Goal: Information Seeking & Learning: Find specific page/section

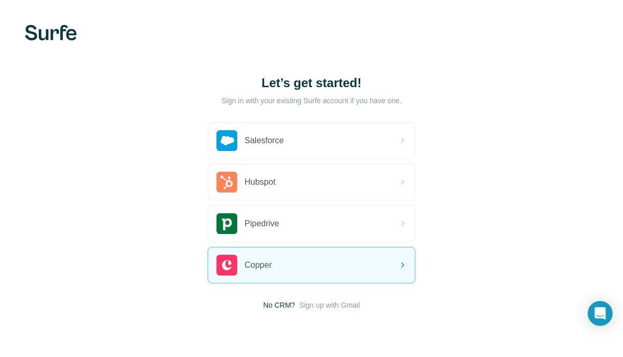
click at [328, 308] on span "Sign up with Gmail" at bounding box center [329, 305] width 61 height 10
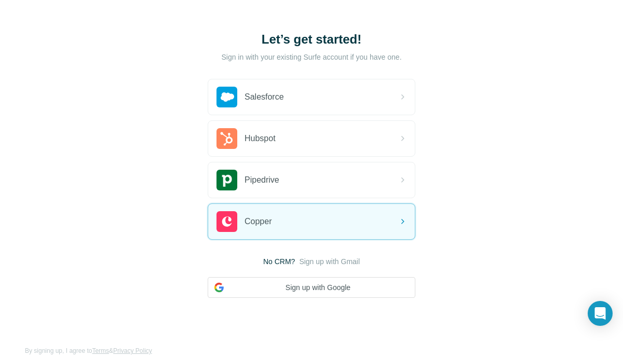
scroll to position [59, 0]
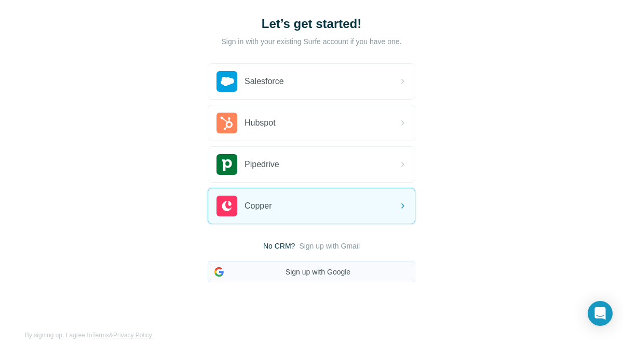
click at [333, 265] on button "Sign up with Google" at bounding box center [312, 272] width 208 height 21
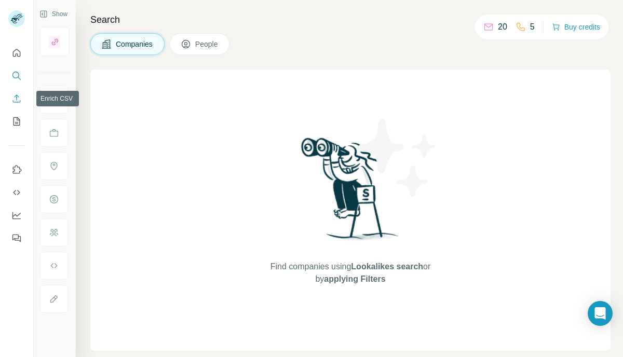
click at [19, 99] on icon "Enrich CSV" at bounding box center [16, 98] width 10 height 10
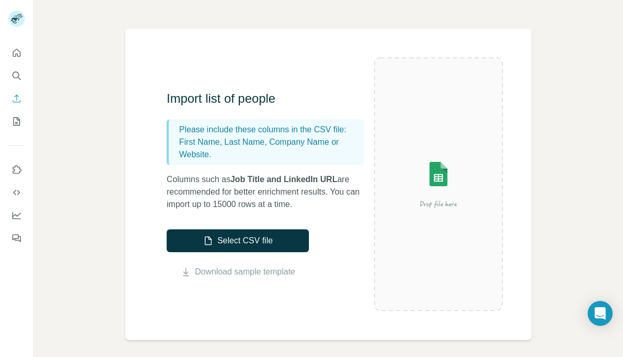
scroll to position [39, 0]
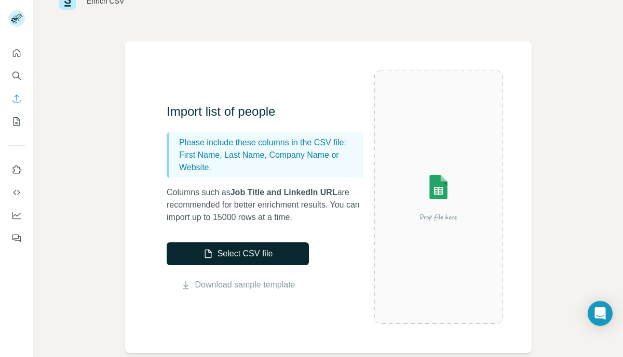
click at [268, 253] on button "Select CSV file" at bounding box center [238, 253] width 142 height 23
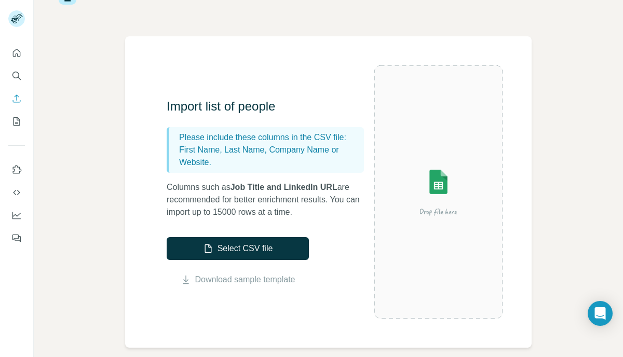
scroll to position [0, 0]
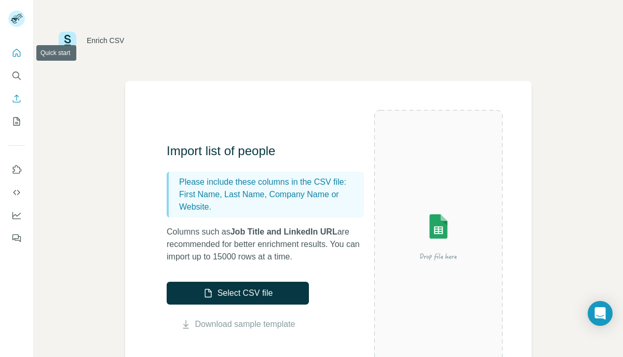
click at [14, 60] on button "Quick start" at bounding box center [16, 53] width 17 height 19
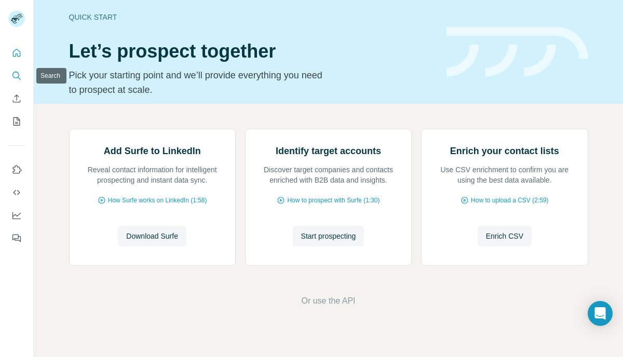
click at [17, 74] on icon "Search" at bounding box center [16, 76] width 10 height 10
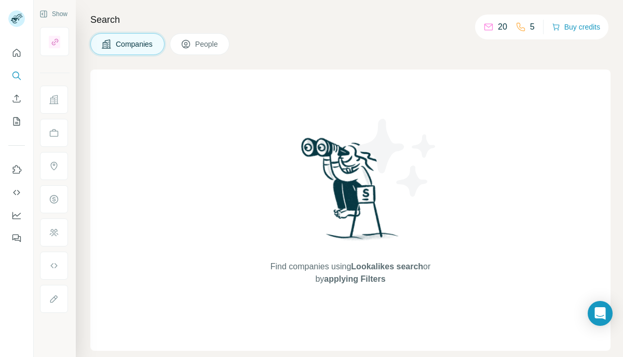
click at [218, 51] on button "People" at bounding box center [200, 44] width 60 height 22
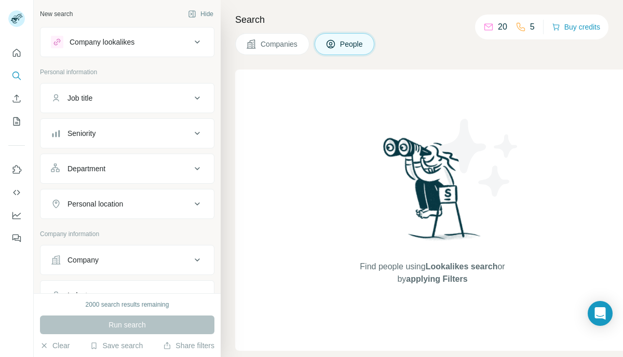
click at [165, 94] on div "Job title" at bounding box center [121, 98] width 140 height 10
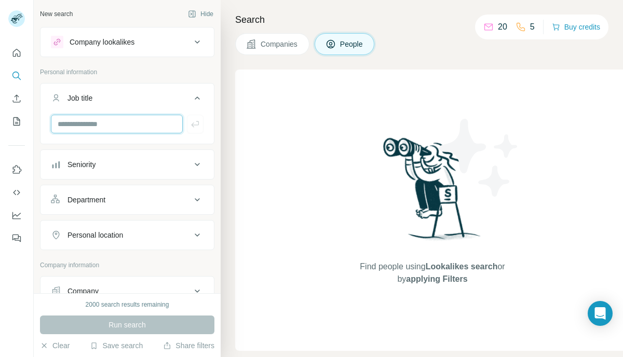
click at [125, 118] on input "text" at bounding box center [117, 124] width 132 height 19
type input "**********"
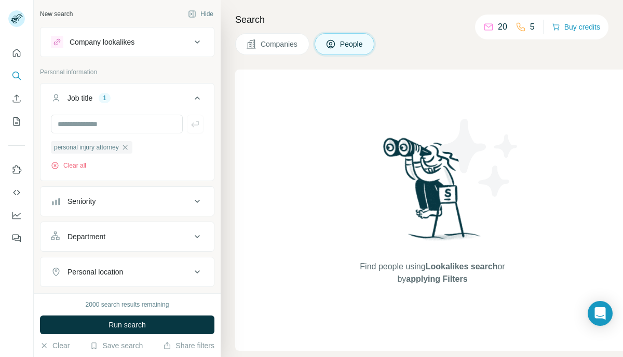
click at [128, 211] on button "Seniority" at bounding box center [126, 201] width 173 height 25
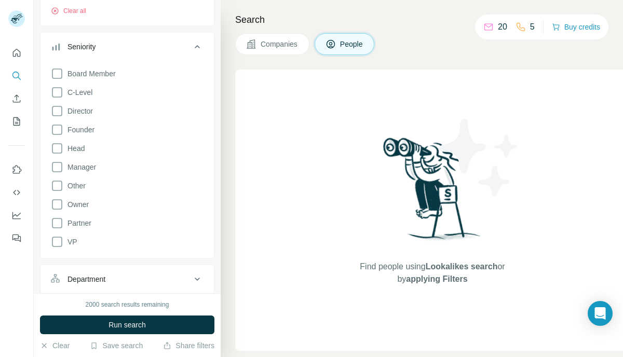
scroll to position [154, 0]
click at [58, 224] on icon at bounding box center [57, 223] width 12 height 12
click at [57, 245] on icon at bounding box center [57, 242] width 10 height 10
click at [58, 205] on icon at bounding box center [57, 205] width 12 height 12
click at [60, 111] on icon at bounding box center [57, 111] width 12 height 12
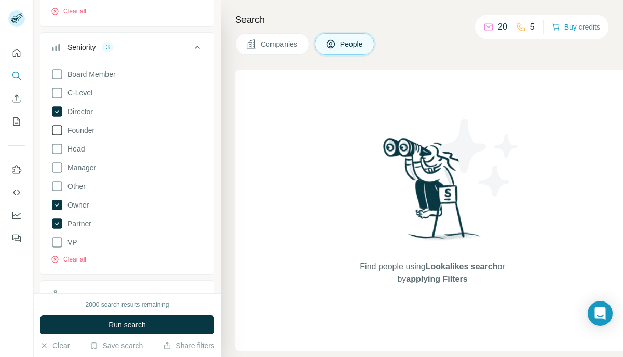
click at [58, 131] on icon at bounding box center [57, 130] width 12 height 12
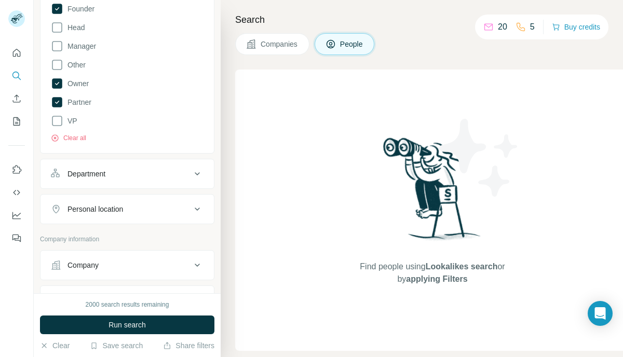
scroll to position [289, 0]
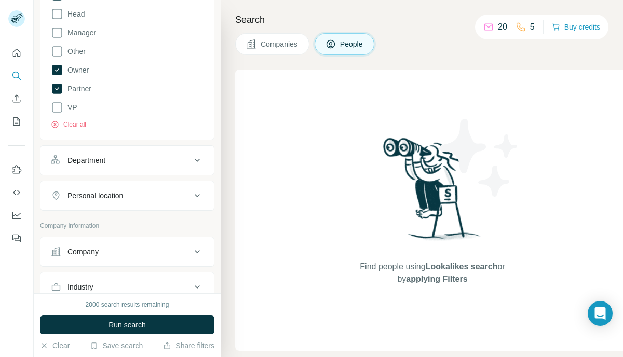
click at [198, 204] on button "Personal location" at bounding box center [126, 195] width 173 height 25
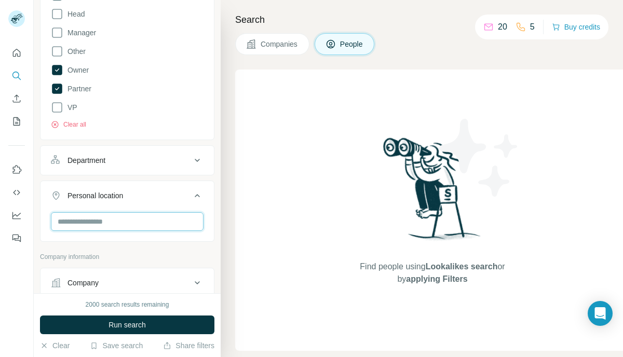
click at [161, 220] on input "text" at bounding box center [127, 221] width 153 height 19
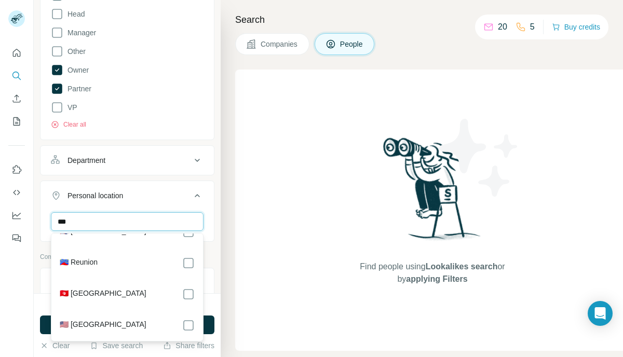
scroll to position [59, 0]
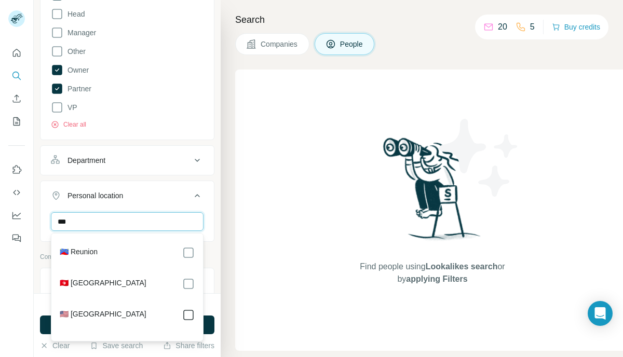
type input "***"
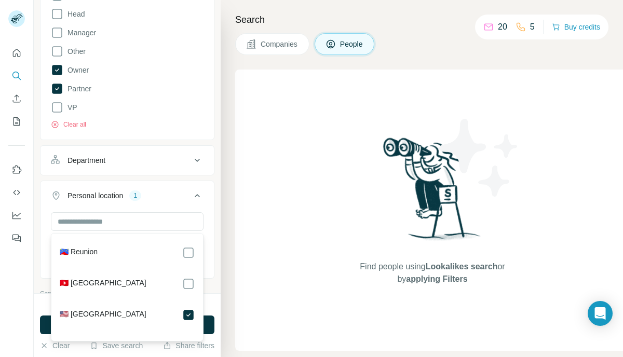
click at [218, 245] on div "New search Hide Company lookalikes Personal information Job title 1 personal in…" at bounding box center [127, 146] width 187 height 293
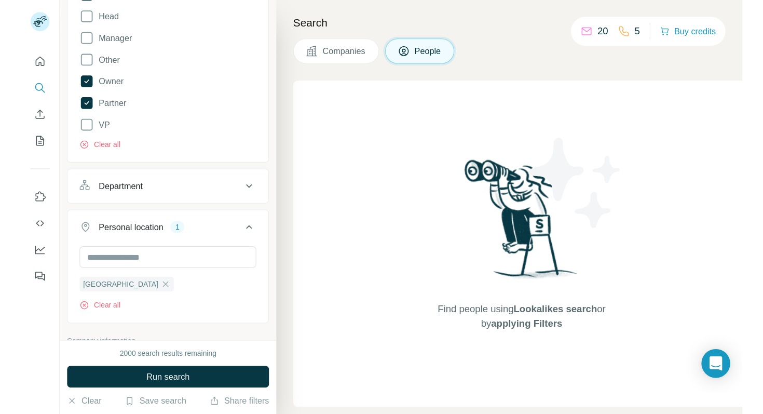
scroll to position [48, 0]
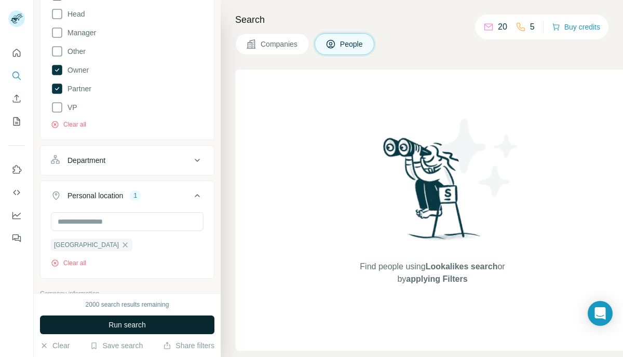
click at [135, 322] on span "Run search" at bounding box center [126, 325] width 37 height 10
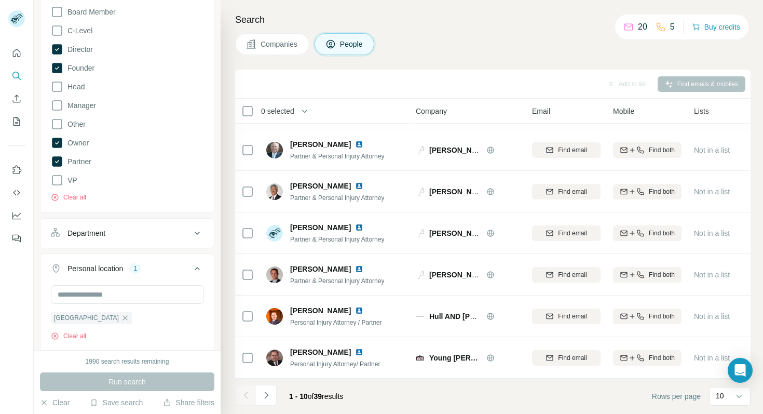
scroll to position [0, 0]
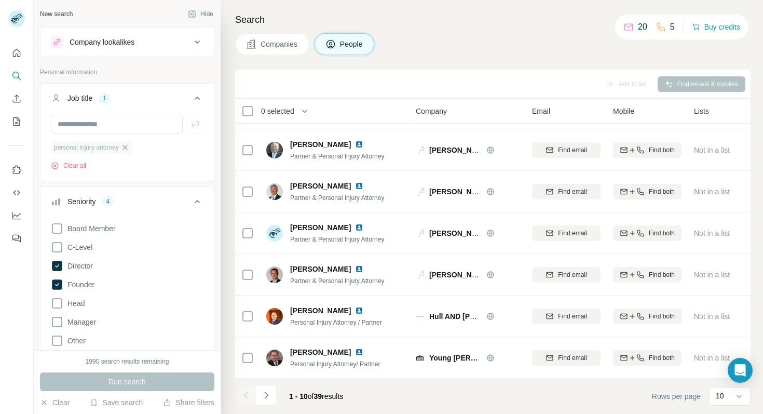
click at [127, 148] on icon "button" at bounding box center [125, 147] width 8 height 8
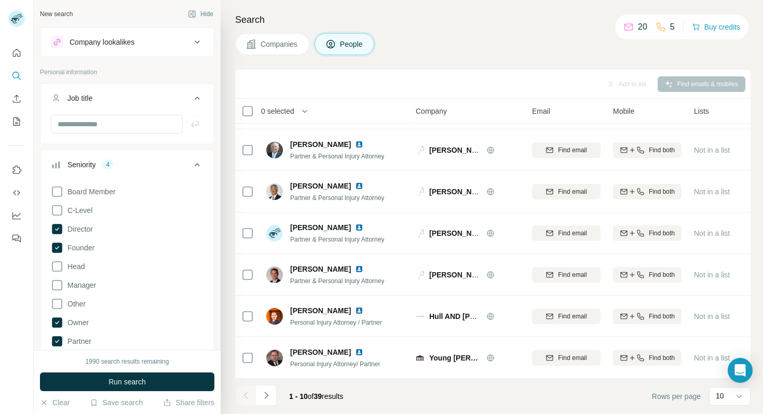
click at [195, 97] on icon at bounding box center [197, 98] width 12 height 12
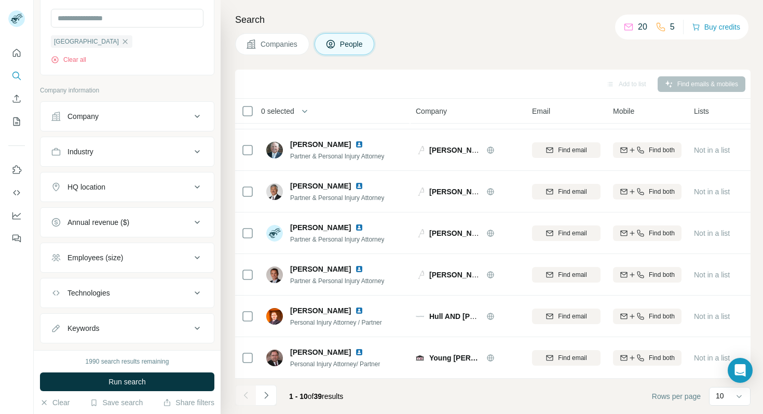
scroll to position [427, 0]
click at [193, 149] on icon at bounding box center [197, 149] width 12 height 12
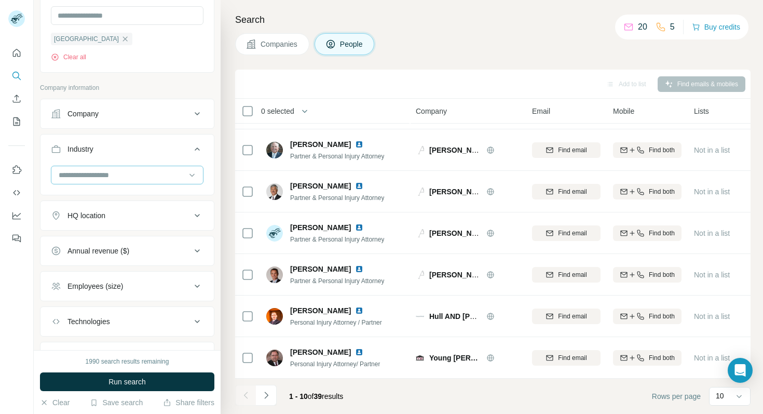
click at [159, 173] on input at bounding box center [122, 174] width 128 height 11
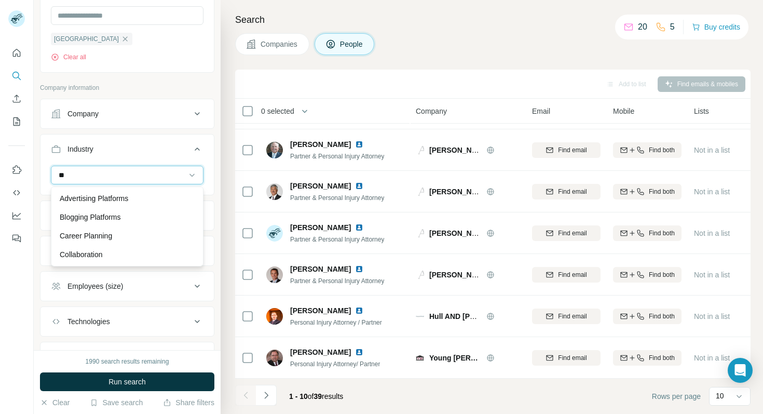
type input "*"
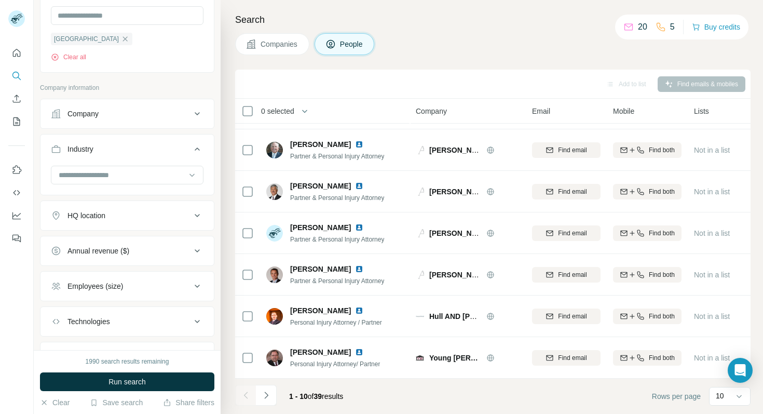
click at [210, 133] on ul "Company Industry HQ location Annual revenue ($) Employees (size) Technologies K…" at bounding box center [127, 235] width 174 height 273
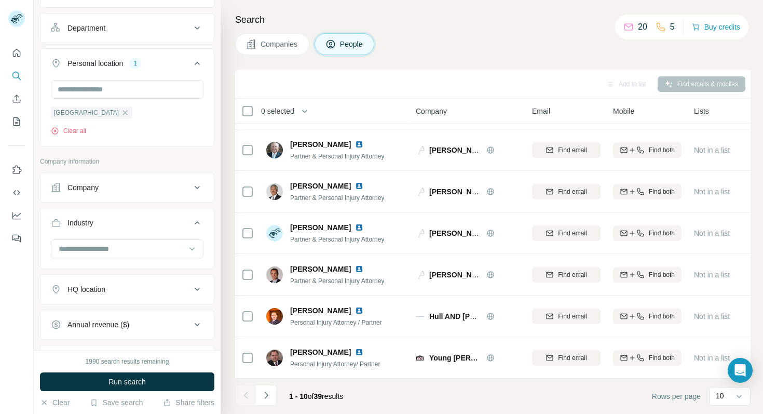
scroll to position [383, 0]
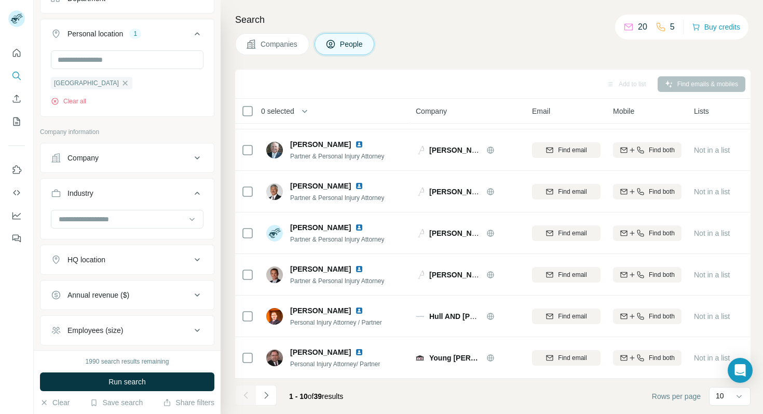
click at [201, 159] on icon at bounding box center [197, 158] width 12 height 12
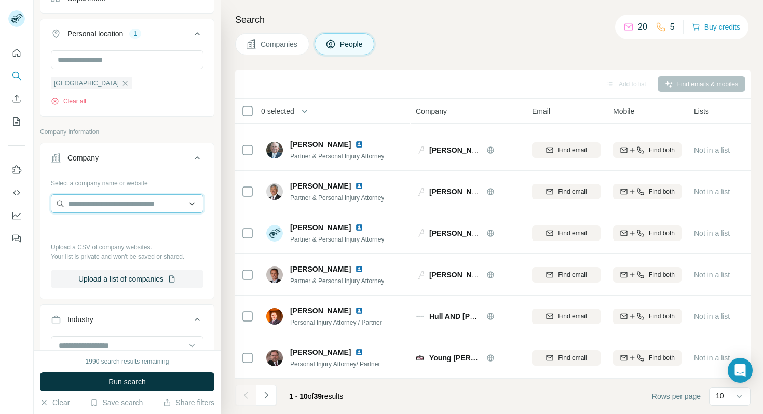
click at [172, 204] on input "text" at bounding box center [127, 203] width 153 height 19
click at [191, 204] on input "text" at bounding box center [127, 203] width 153 height 19
click at [187, 188] on div "Select a company name or website Upload a CSV of company websites. Your list is…" at bounding box center [127, 231] width 153 height 114
click at [192, 200] on input "text" at bounding box center [127, 203] width 153 height 19
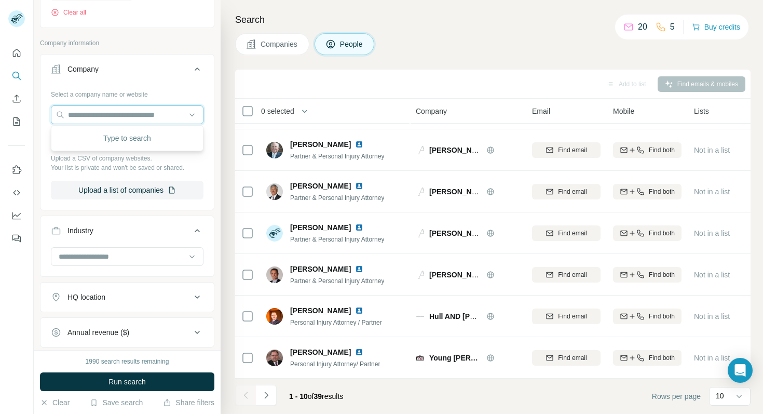
scroll to position [474, 0]
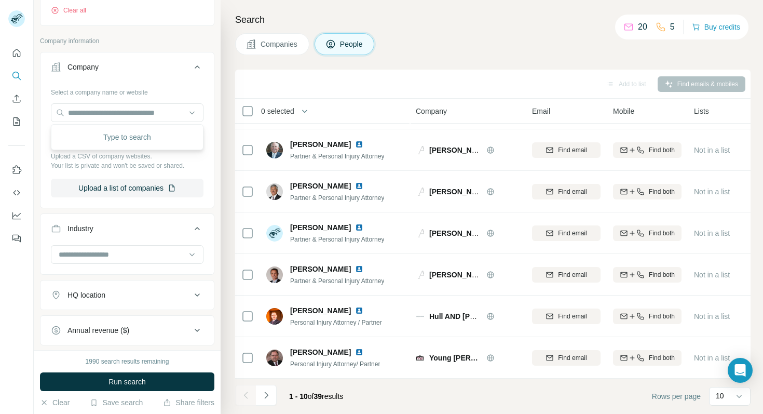
click at [174, 203] on div "Select a company name or website Upload a CSV of company websites. Your list is…" at bounding box center [126, 145] width 173 height 122
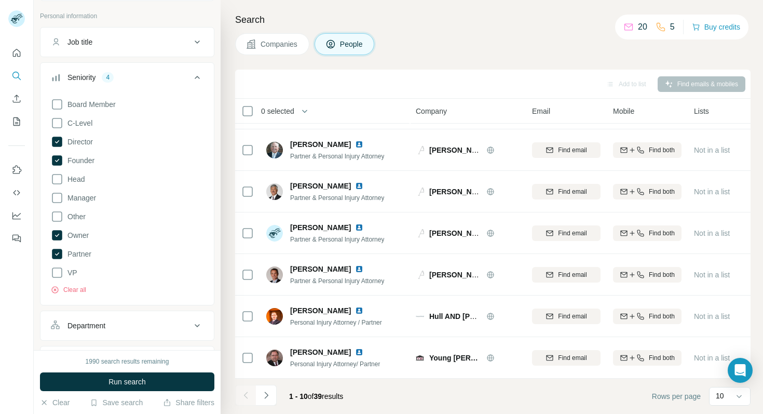
scroll to position [0, 0]
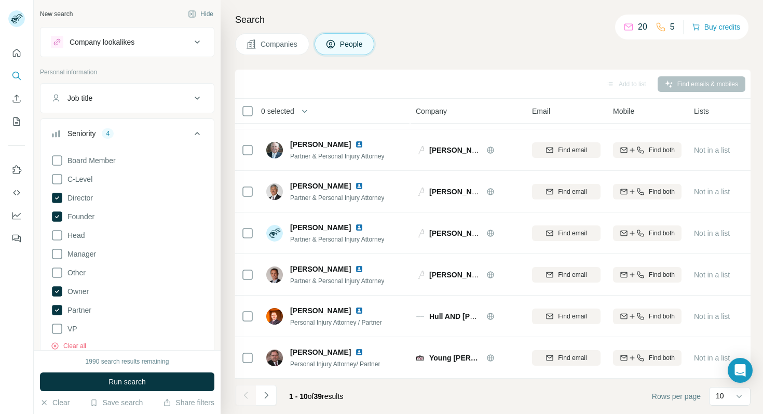
click at [195, 98] on icon at bounding box center [197, 98] width 12 height 12
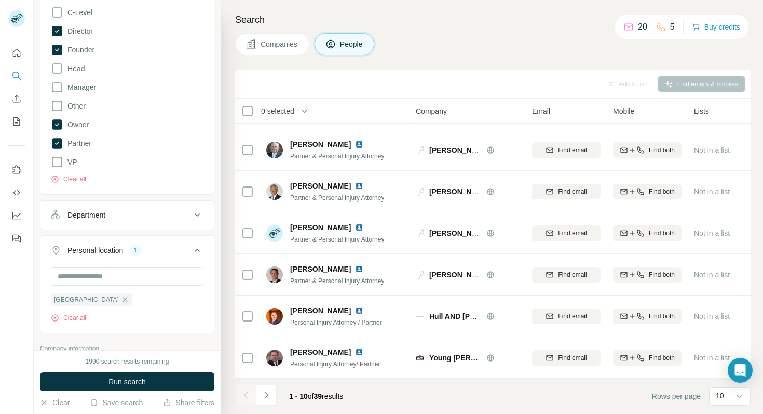
scroll to position [233, 0]
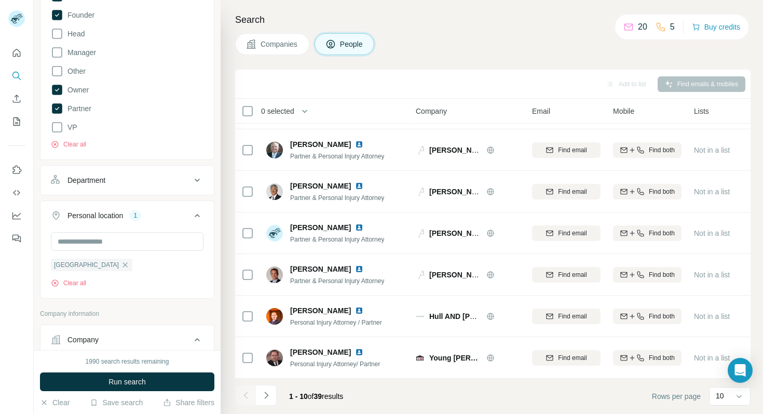
click at [168, 175] on div "Department" at bounding box center [121, 180] width 140 height 10
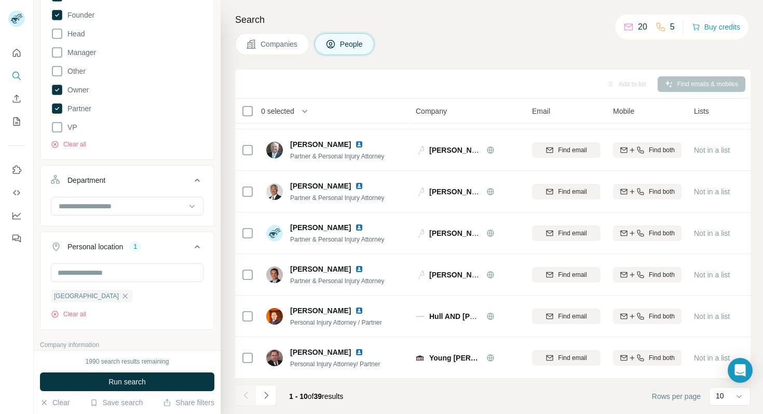
click at [170, 179] on div "Department" at bounding box center [121, 180] width 140 height 10
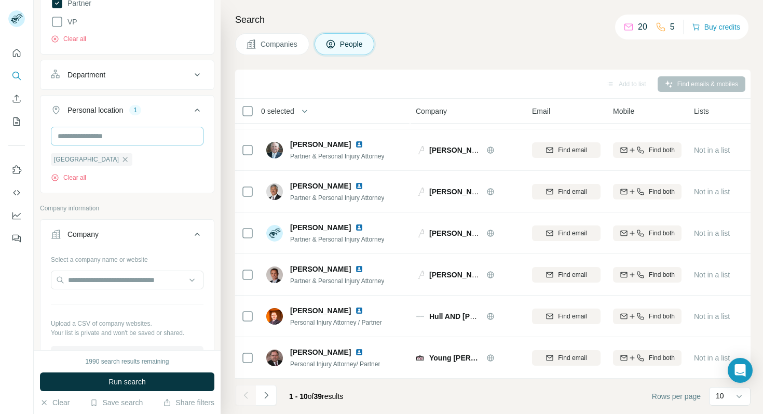
scroll to position [338, 0]
click at [153, 277] on input "text" at bounding box center [127, 279] width 153 height 19
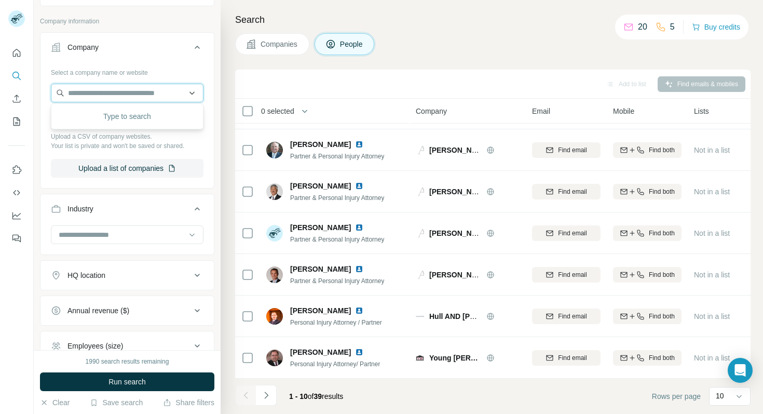
scroll to position [526, 0]
click at [149, 235] on input at bounding box center [122, 233] width 128 height 11
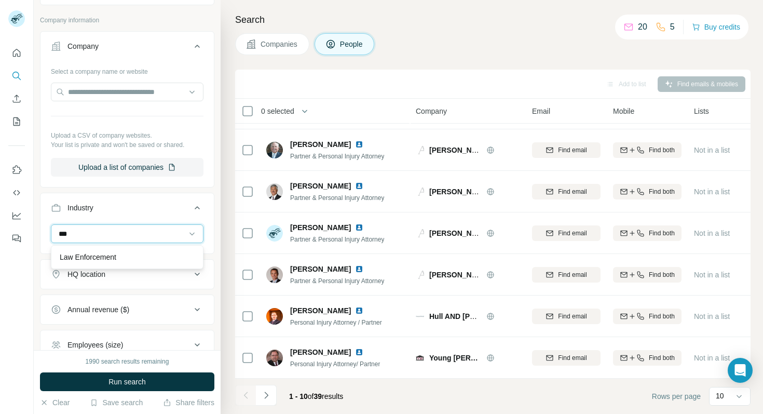
scroll to position [0, 0]
type input "***"
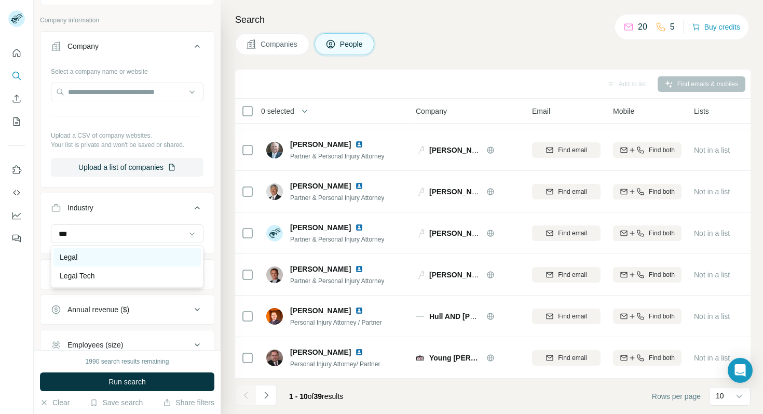
click at [94, 259] on div "Legal" at bounding box center [127, 257] width 135 height 10
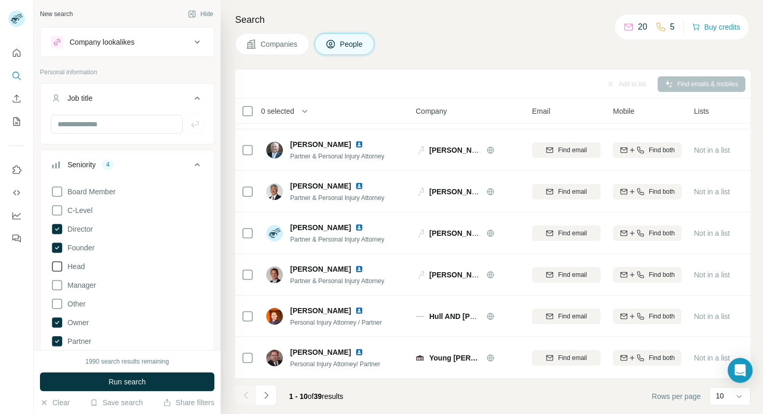
click at [60, 266] on icon at bounding box center [57, 266] width 12 height 12
click at [56, 210] on icon at bounding box center [57, 210] width 12 height 12
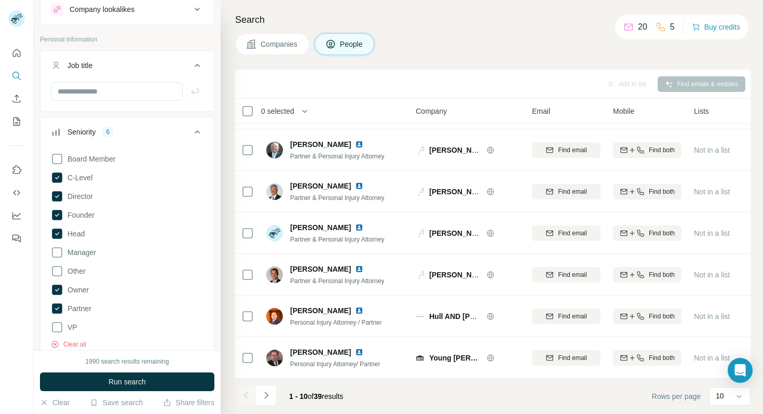
scroll to position [33, 0]
click at [120, 357] on span "Run search" at bounding box center [126, 381] width 37 height 10
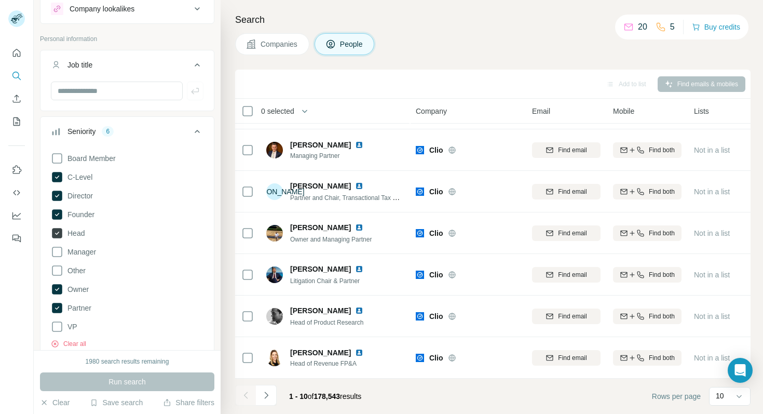
click at [60, 233] on icon at bounding box center [57, 233] width 10 height 10
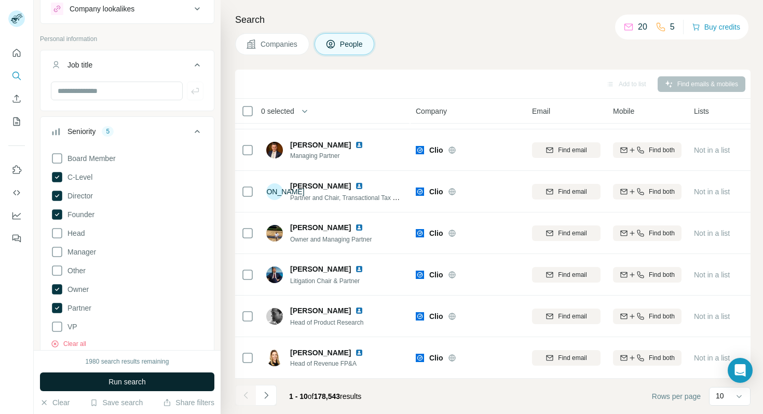
click at [120, 357] on span "Run search" at bounding box center [126, 381] width 37 height 10
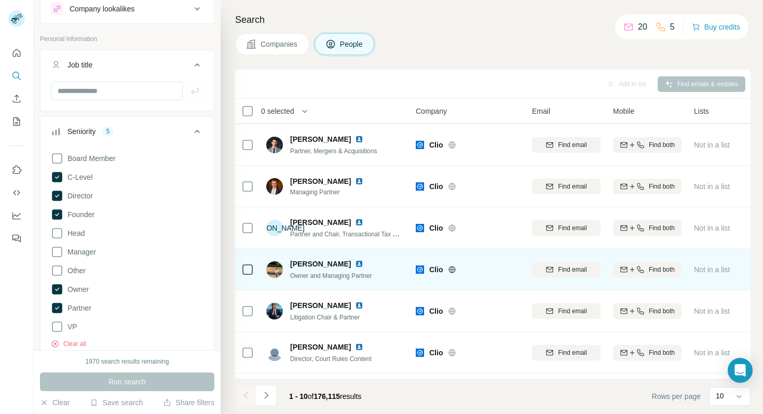
scroll to position [160, 0]
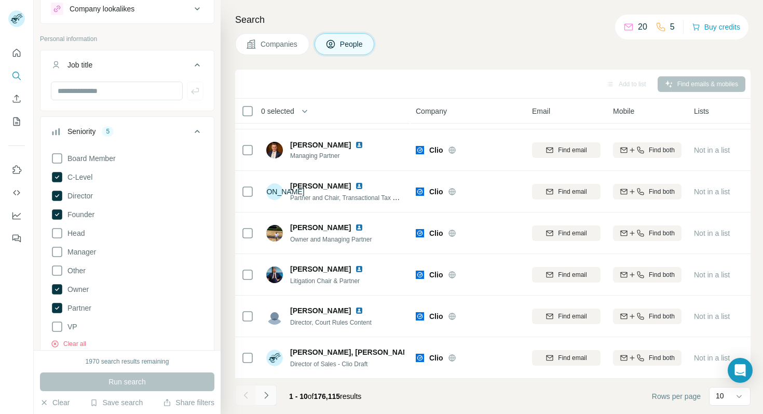
click at [269, 357] on icon "Navigate to next page" at bounding box center [266, 395] width 10 height 10
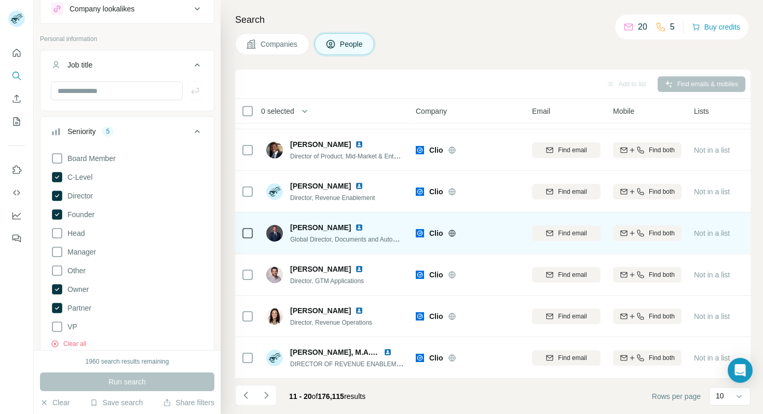
scroll to position [0, 0]
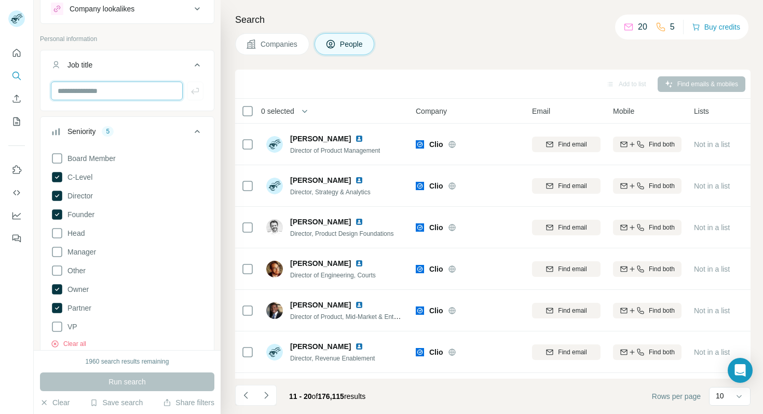
click at [136, 89] on input "text" at bounding box center [117, 90] width 132 height 19
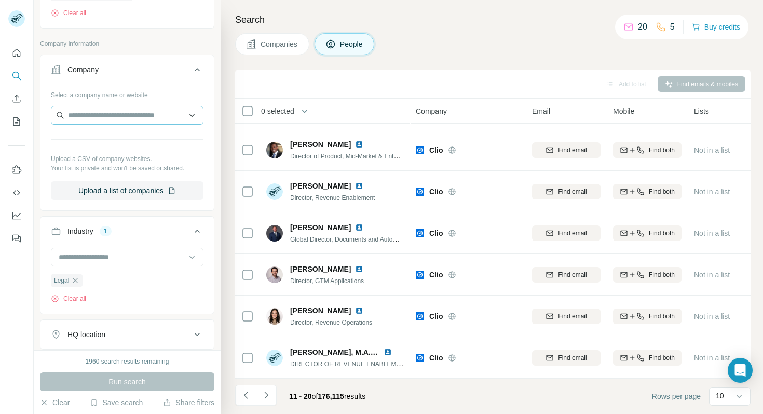
scroll to position [672, 0]
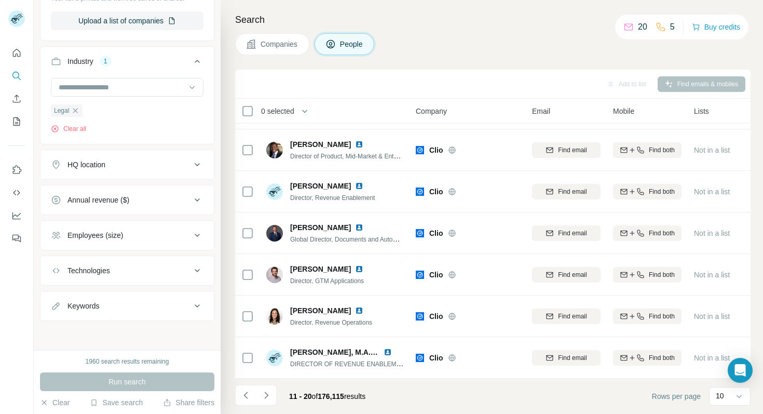
click at [115, 315] on button "Keywords" at bounding box center [126, 305] width 173 height 25
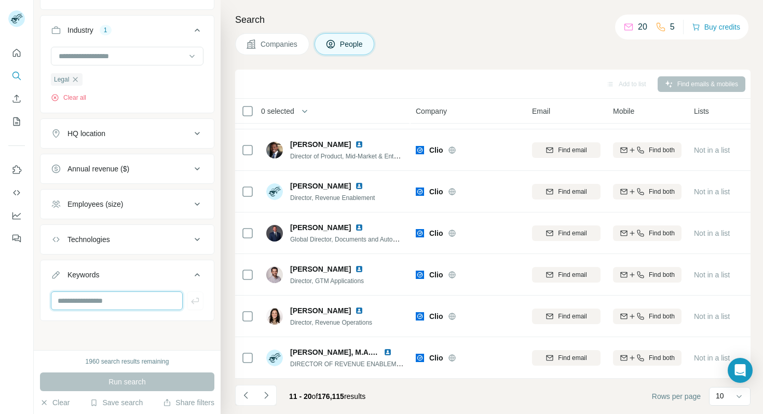
click at [90, 306] on input "text" at bounding box center [117, 300] width 132 height 19
type input "**********"
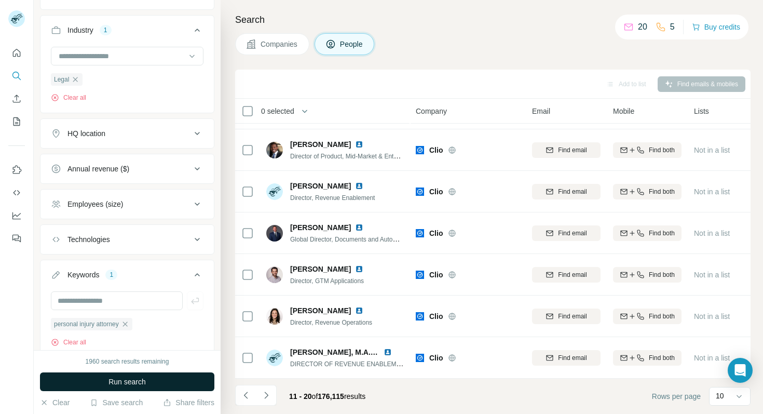
click at [103, 357] on button "Run search" at bounding box center [127, 381] width 174 height 19
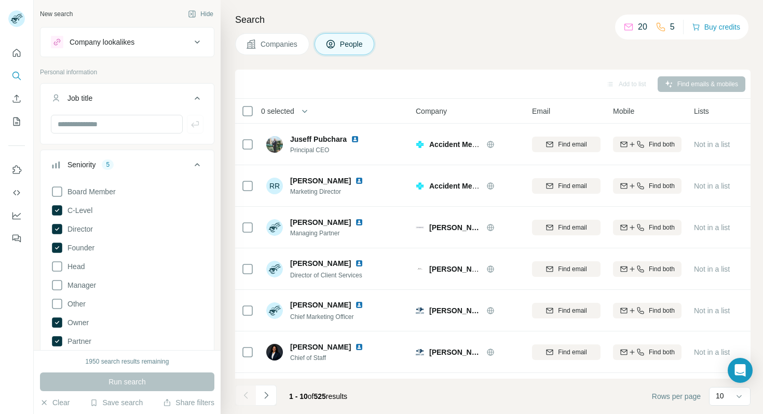
click at [152, 44] on div "Company lookalikes" at bounding box center [121, 42] width 140 height 12
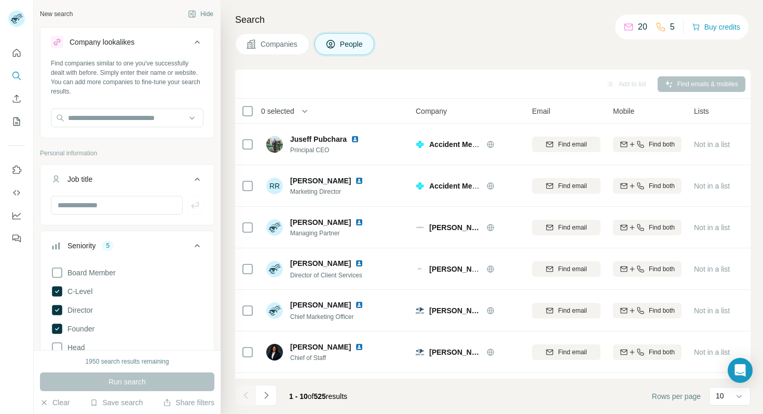
click at [152, 44] on div "Company lookalikes" at bounding box center [121, 42] width 140 height 12
